Goal: Information Seeking & Learning: Compare options

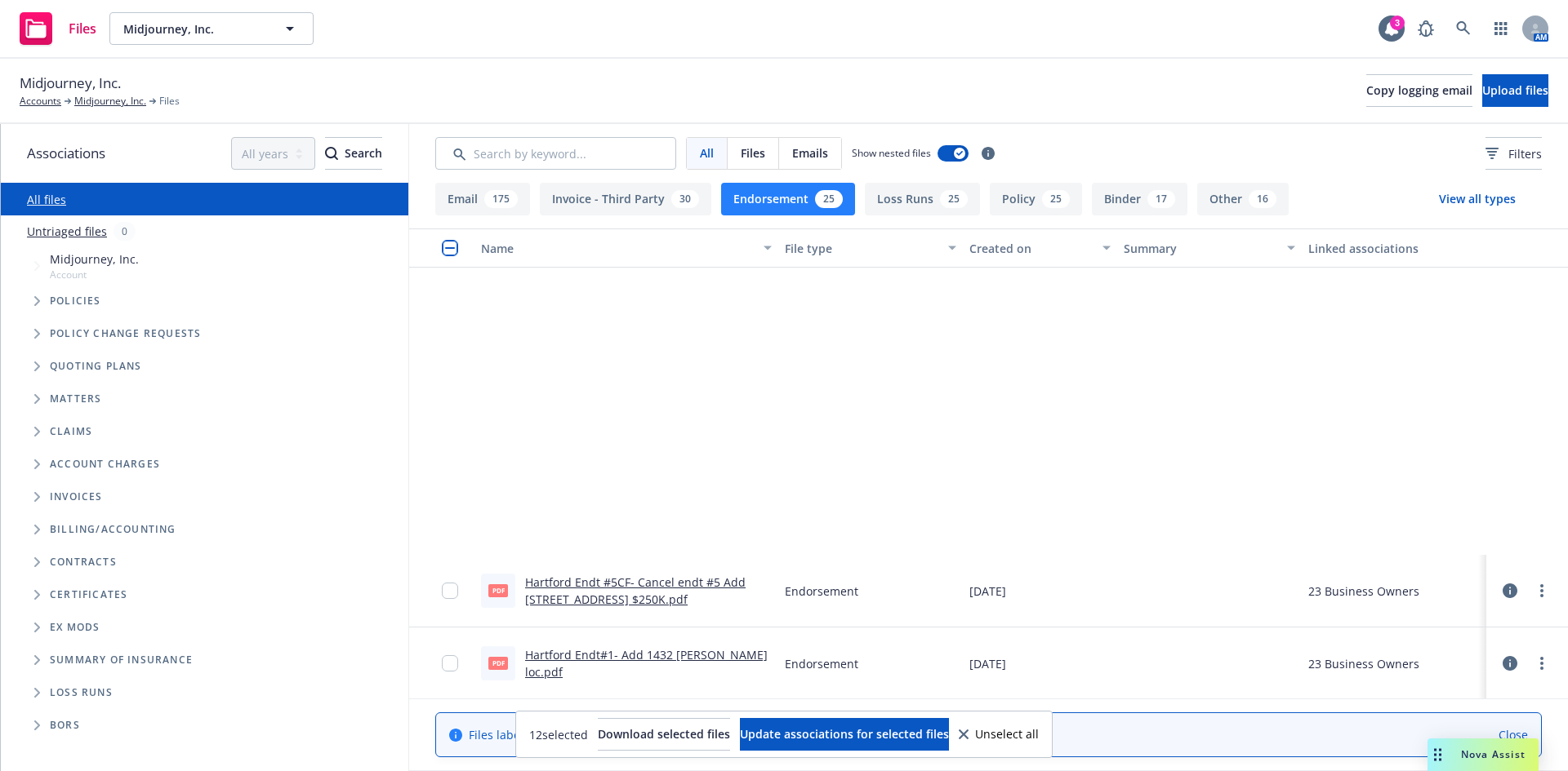
scroll to position [408, 0]
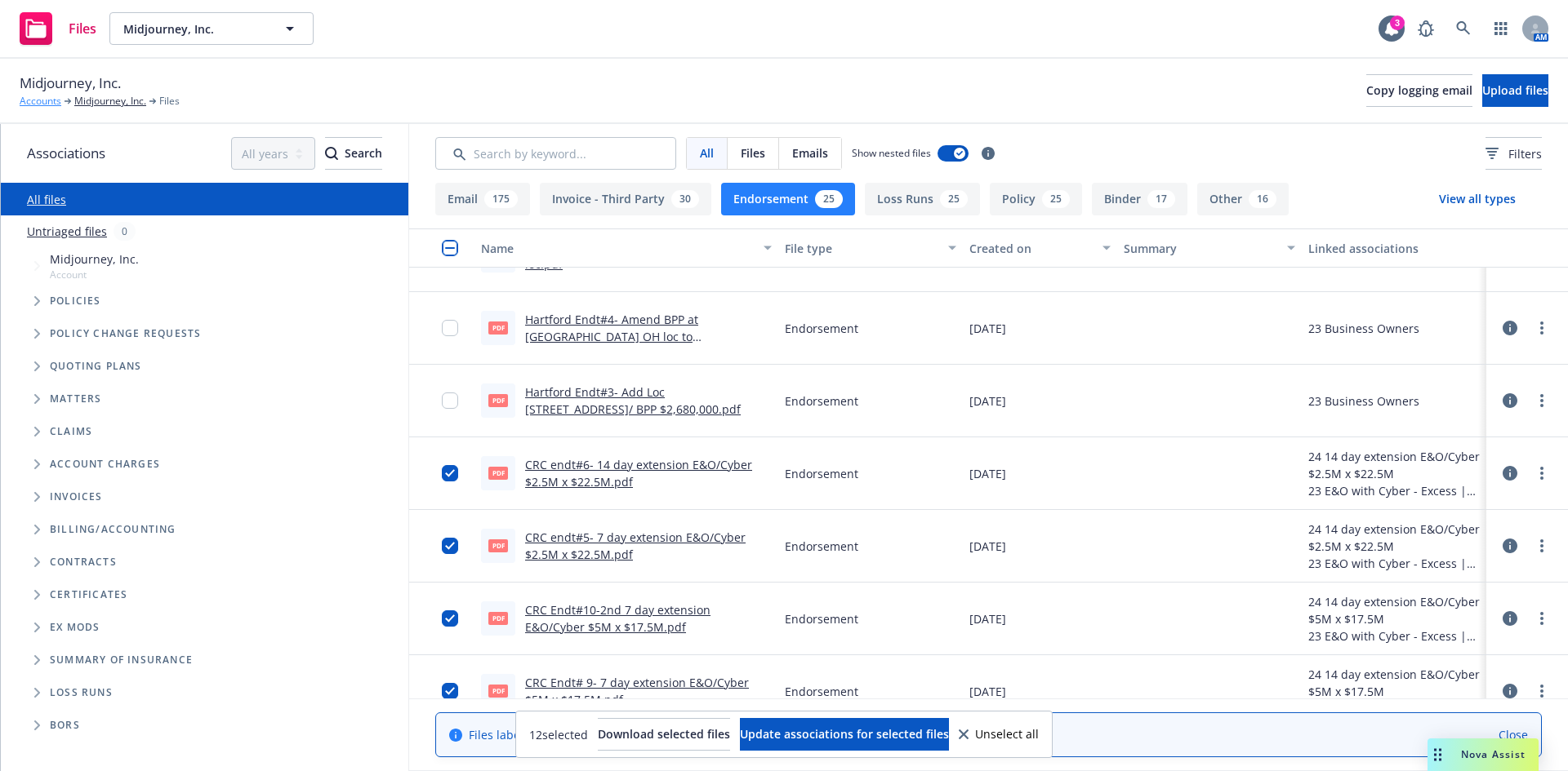
click at [39, 105] on link "Accounts" at bounding box center [41, 101] width 42 height 15
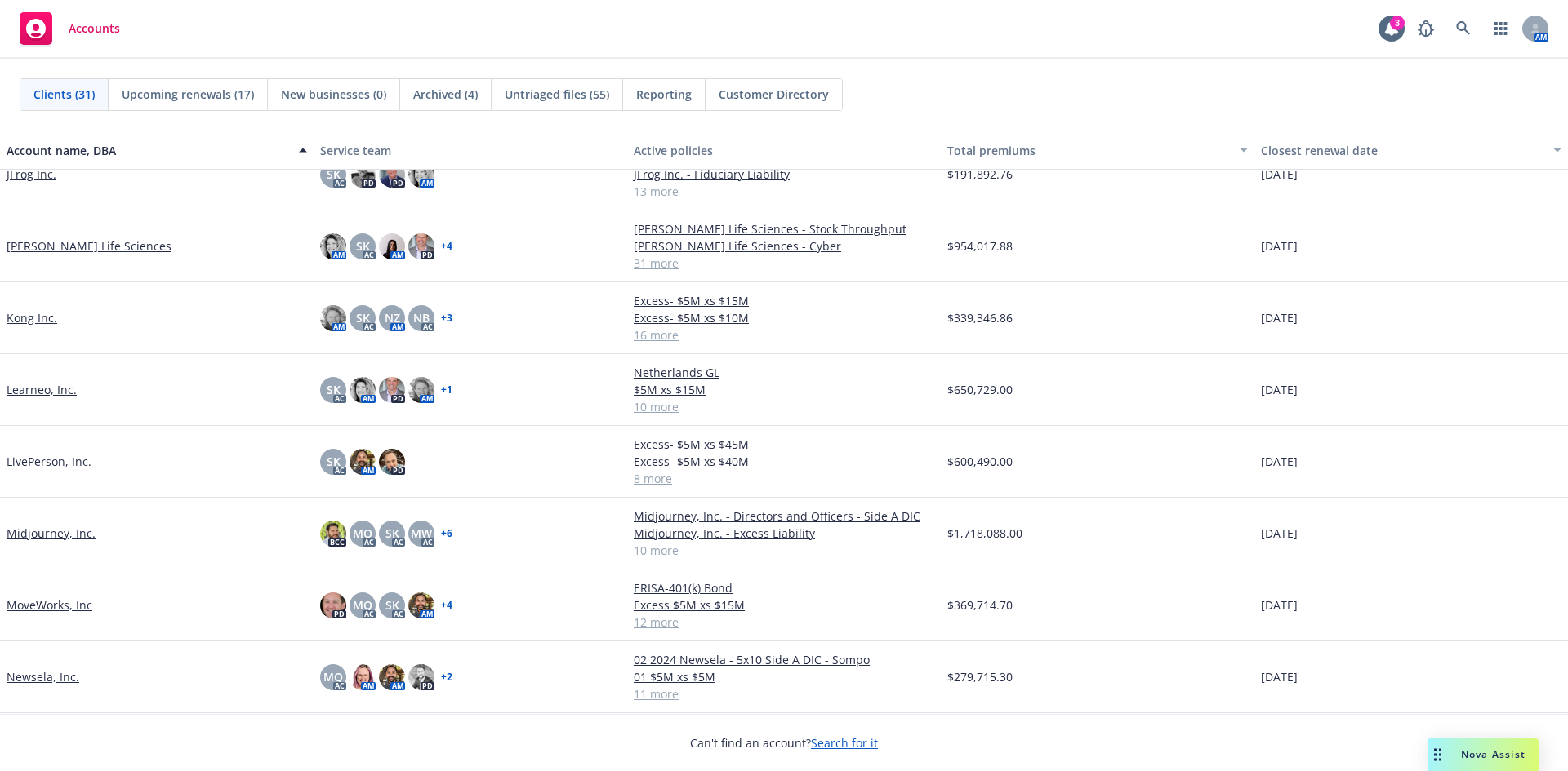
scroll to position [817, 0]
click at [44, 534] on link "Midjourney, Inc." at bounding box center [51, 531] width 89 height 17
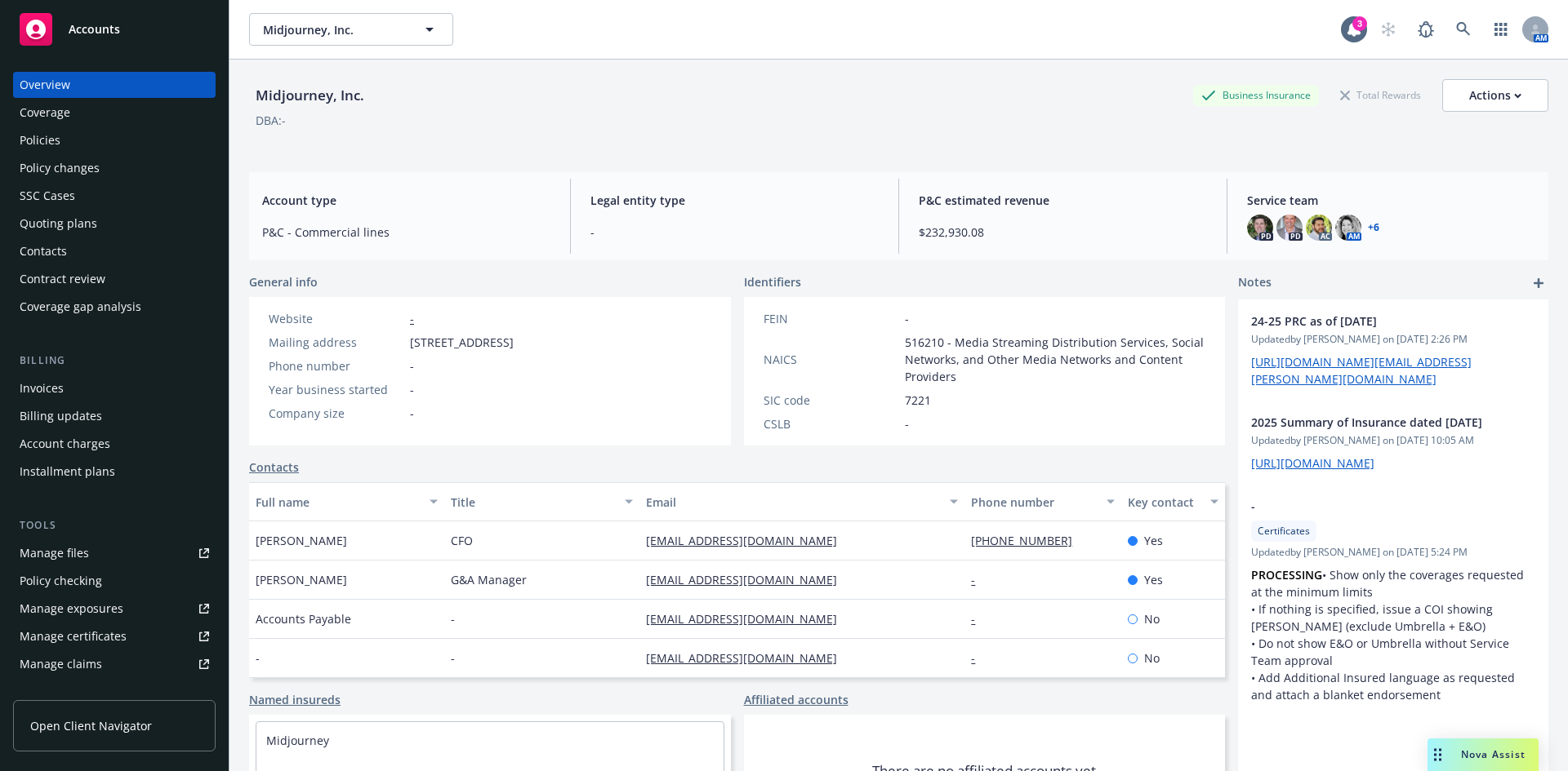
click at [60, 223] on div "Quoting plans" at bounding box center [58, 224] width 77 height 26
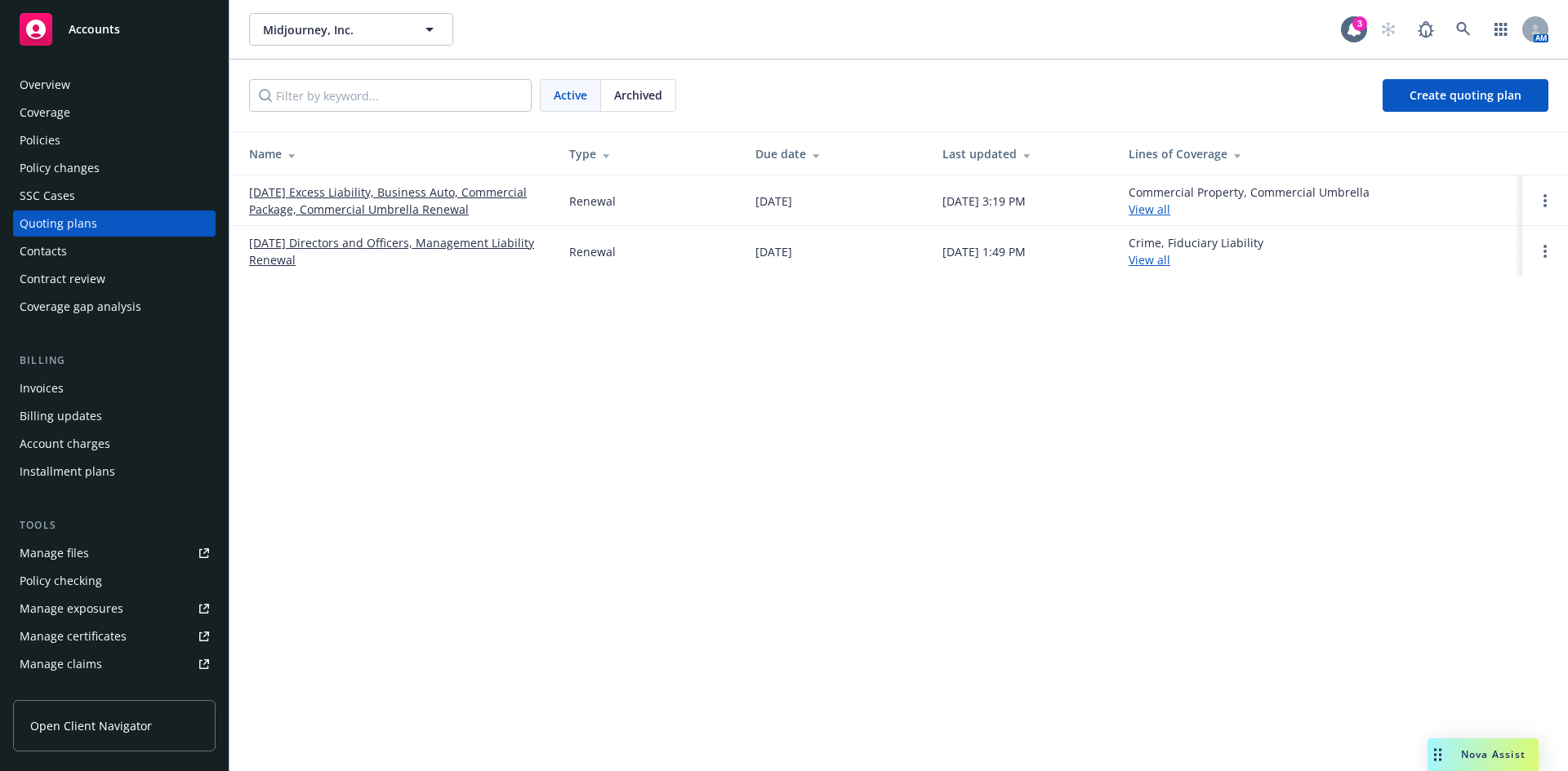
click at [355, 203] on link "11/20/25 Excess Liability, Business Auto, Commercial Package, Commercial Umbrel…" at bounding box center [396, 201] width 294 height 35
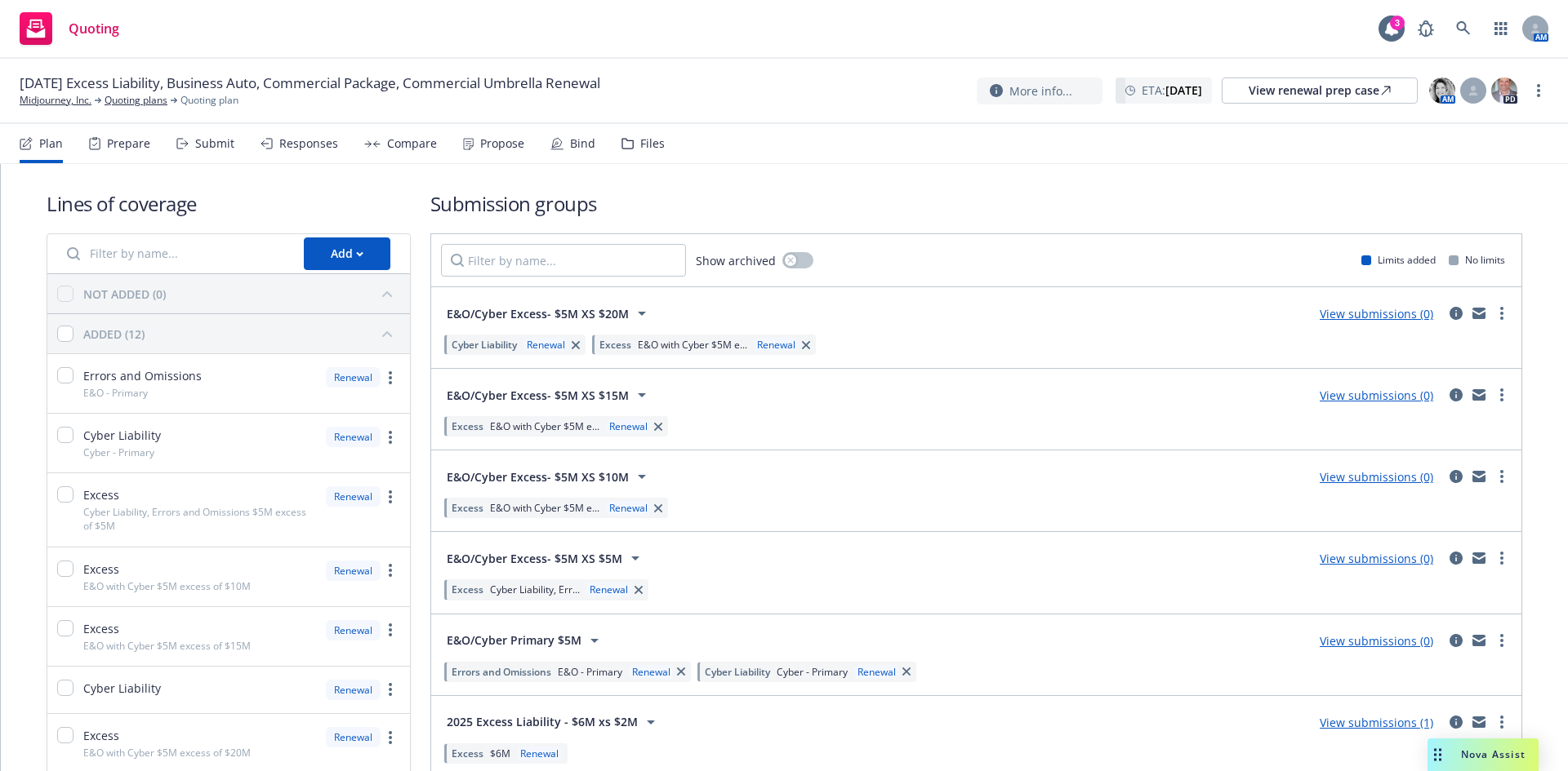
click at [395, 143] on div "Compare" at bounding box center [412, 144] width 49 height 13
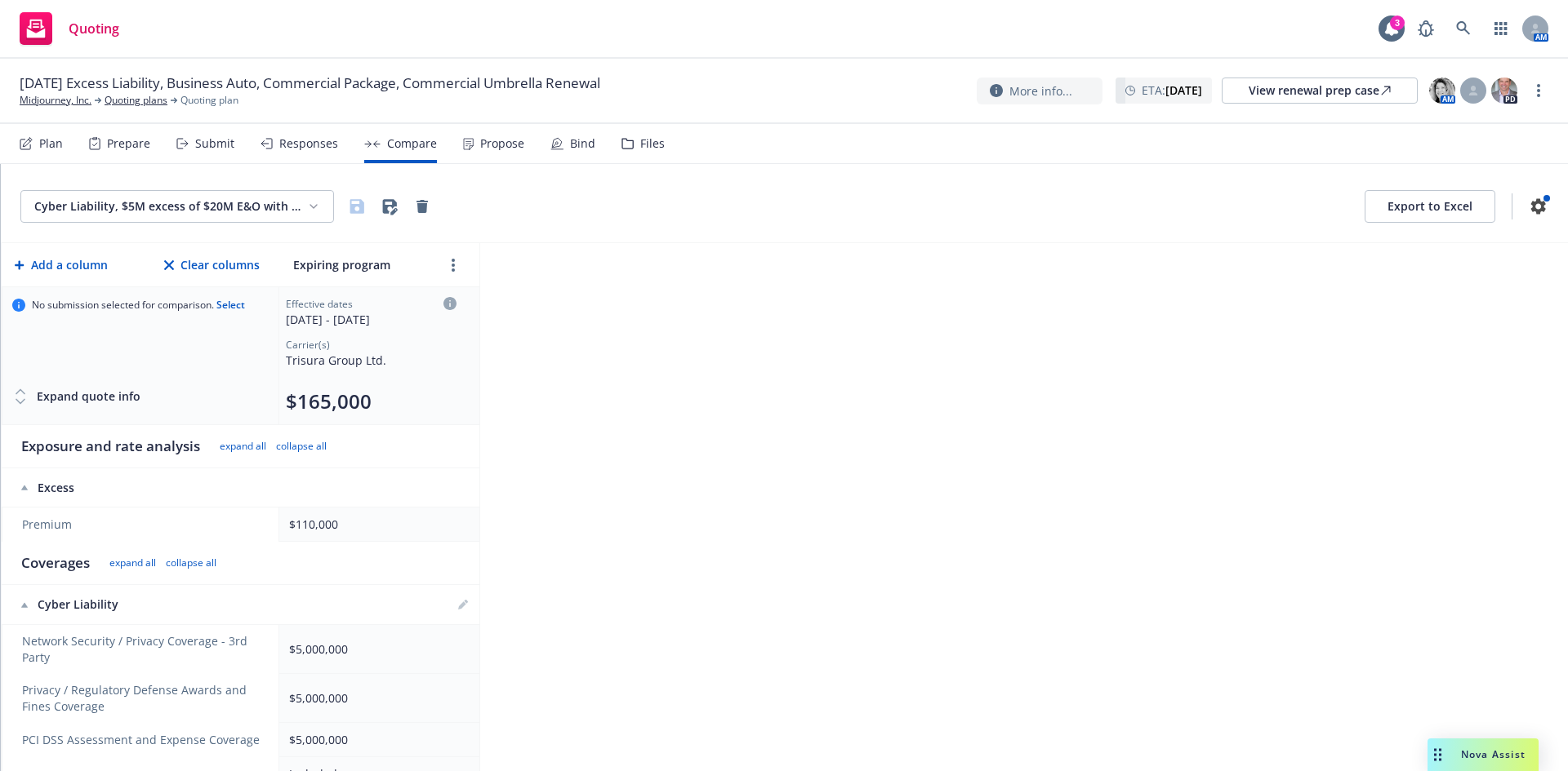
click at [497, 143] on div "Propose" at bounding box center [502, 144] width 45 height 13
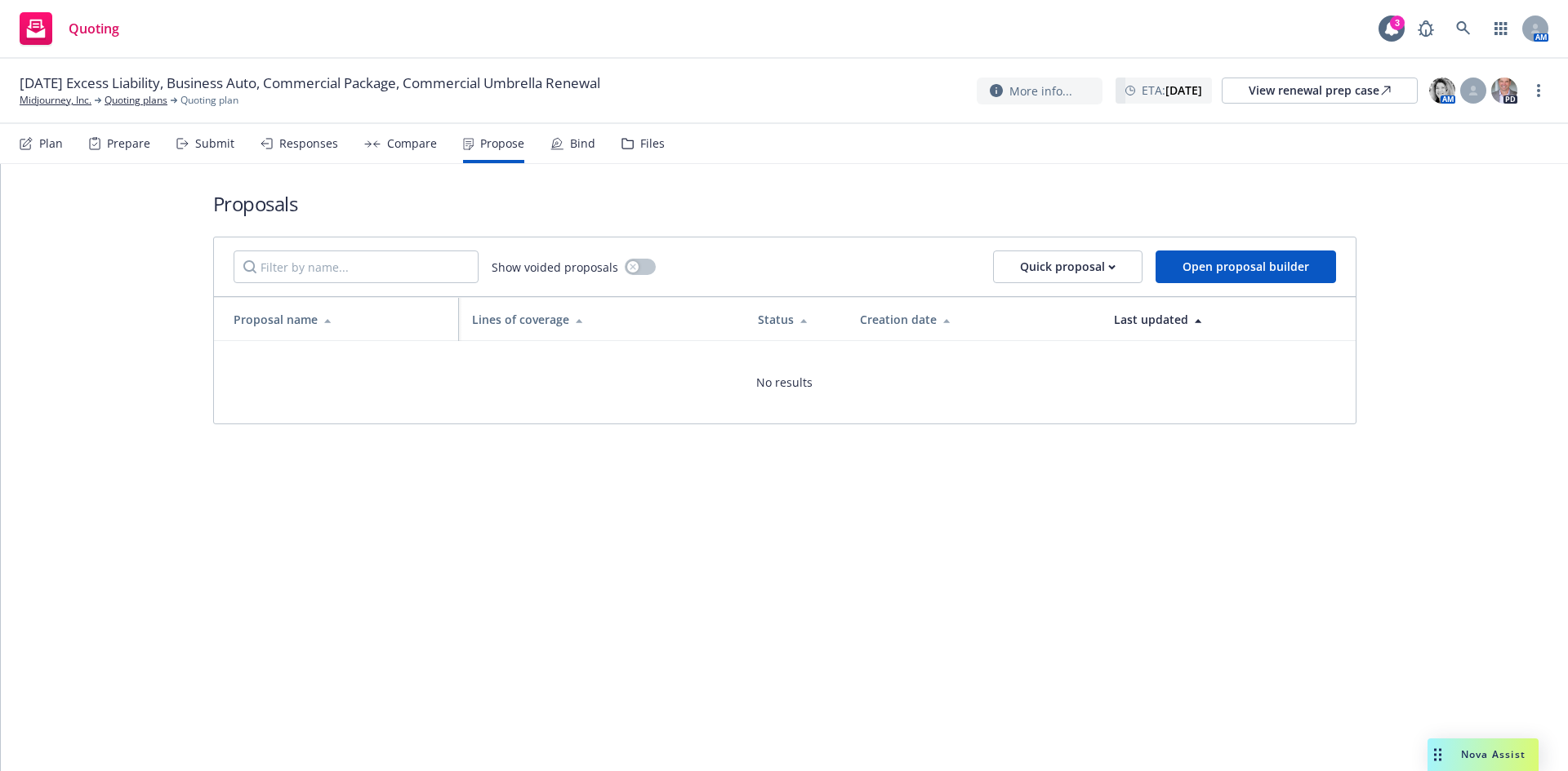
click at [411, 138] on div "Compare" at bounding box center [412, 144] width 49 height 13
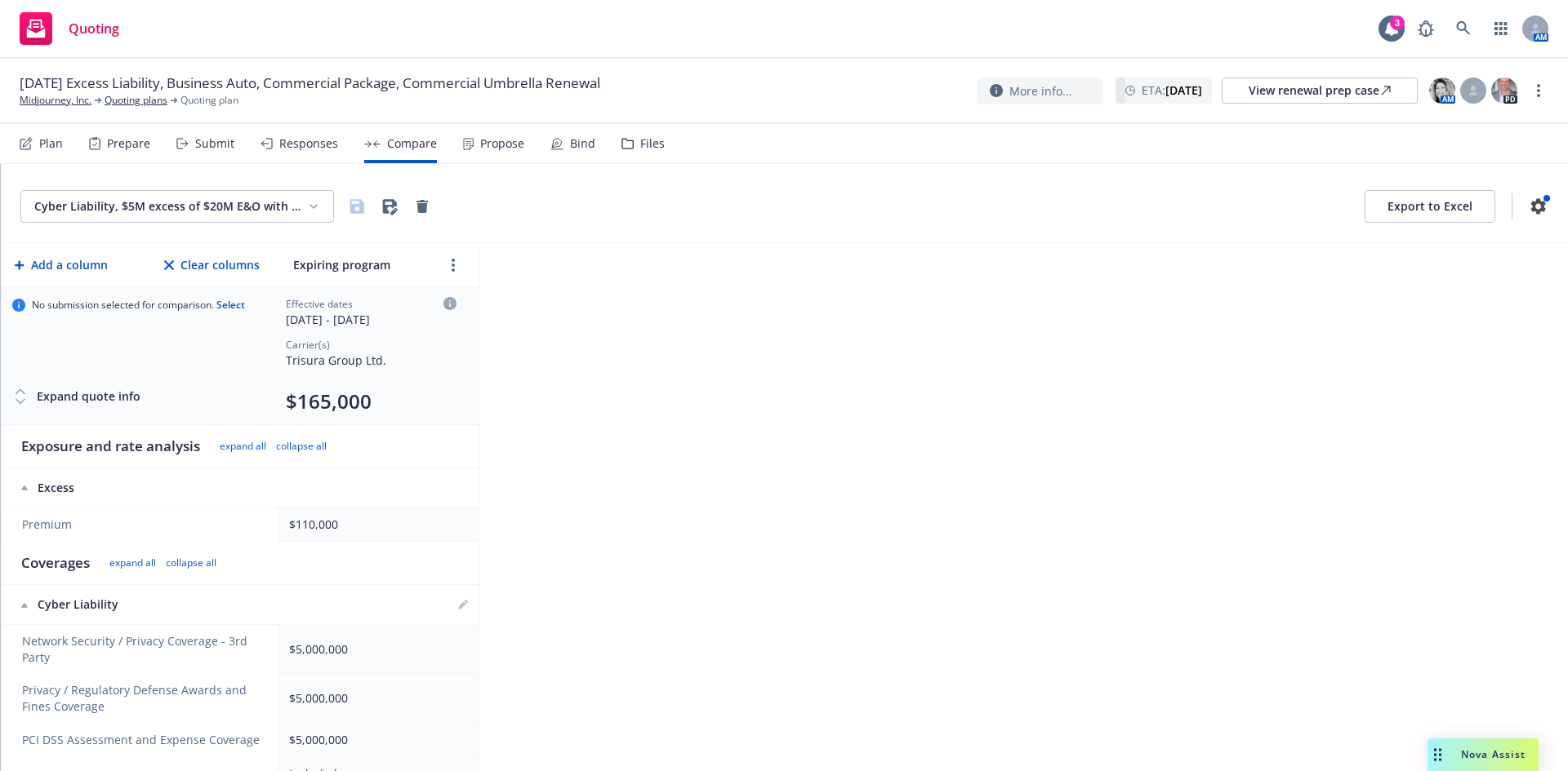
click at [297, 146] on div "Responses" at bounding box center [308, 144] width 58 height 13
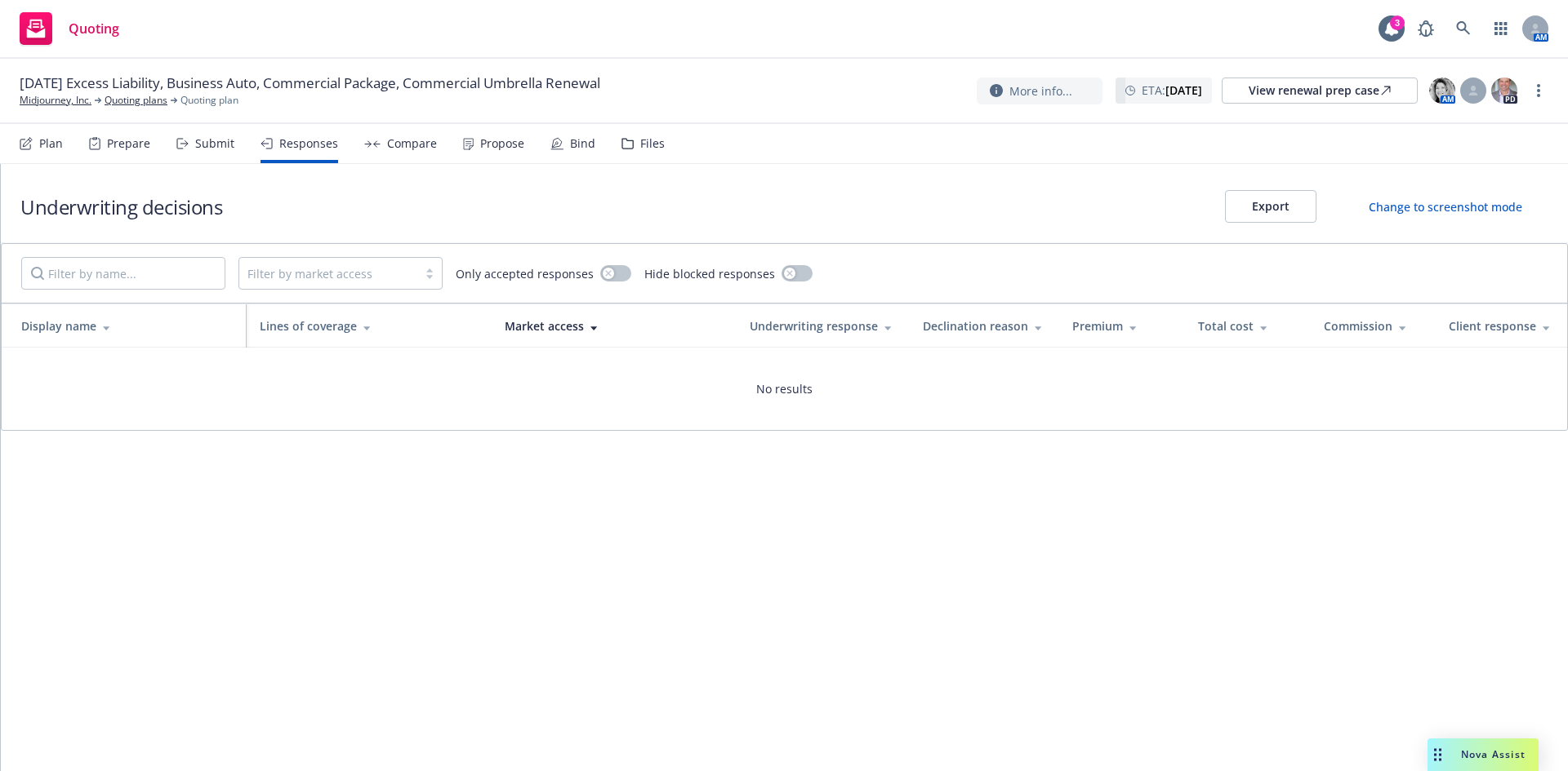
click at [433, 274] on div at bounding box center [430, 273] width 25 height 13
click at [391, 145] on div "Compare" at bounding box center [412, 144] width 49 height 13
